Goal: Check status: Check status

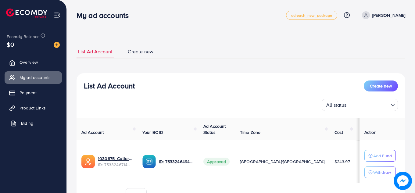
click at [25, 123] on span "Billing" at bounding box center [27, 123] width 12 height 6
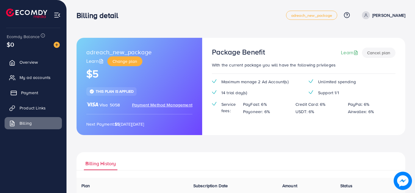
click at [22, 96] on link "Payment" at bounding box center [33, 93] width 57 height 12
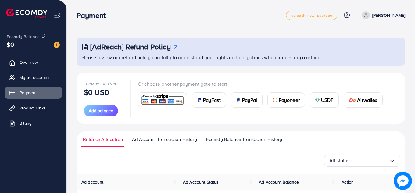
click at [240, 139] on span "Ecomdy Balance Transaction History" at bounding box center [244, 139] width 76 height 7
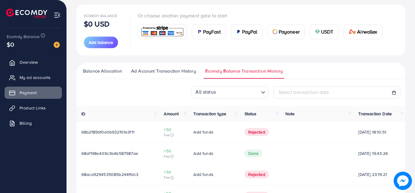
scroll to position [82, 0]
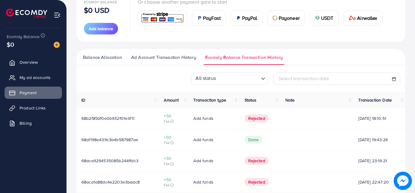
drag, startPoint x: 134, startPoint y: 118, endPoint x: 82, endPoint y: 124, distance: 52.5
click at [82, 124] on td "68b2f85bf0e0b932f01e3f11" at bounding box center [118, 118] width 82 height 21
copy span "68b2f85bf0e0b932f01e3f11"
click at [26, 120] on span "Billing" at bounding box center [27, 123] width 12 height 6
